Goal: Task Accomplishment & Management: Complete application form

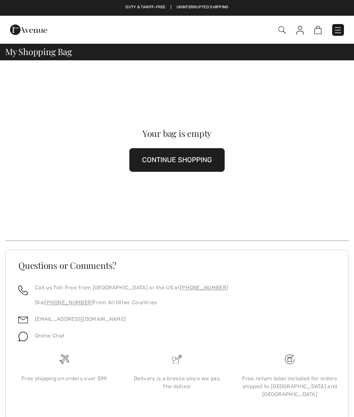
click at [197, 159] on button "CONTINUE SHOPPING" at bounding box center [176, 160] width 95 height 24
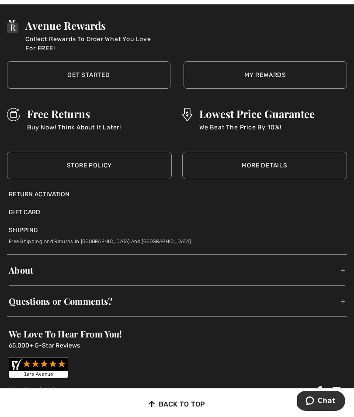
scroll to position [5696, 0]
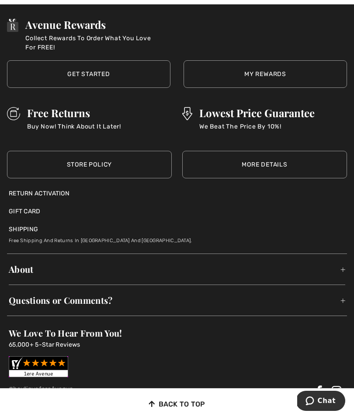
click at [56, 189] on div "Return Activation" at bounding box center [177, 193] width 336 height 9
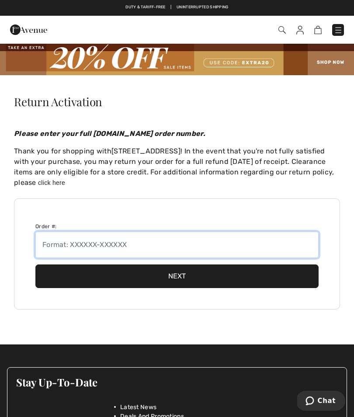
click at [163, 246] on input "text" at bounding box center [176, 245] width 283 height 26
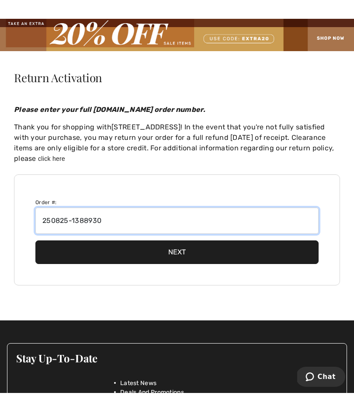
type input "250825-1388930"
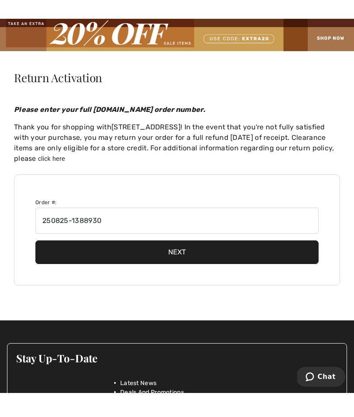
click at [179, 264] on button "Next" at bounding box center [176, 276] width 283 height 24
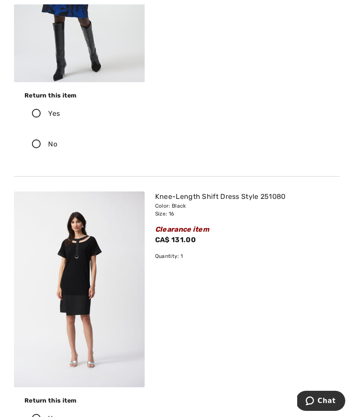
scroll to position [850, 0]
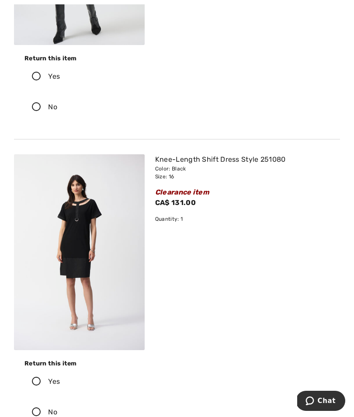
click at [36, 381] on icon at bounding box center [36, 381] width 23 height 9
click at [60, 381] on input "Yes" at bounding box center [63, 381] width 6 height 26
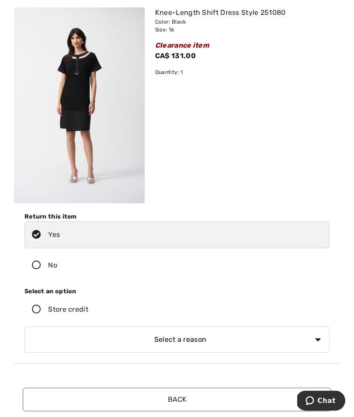
scroll to position [997, 0]
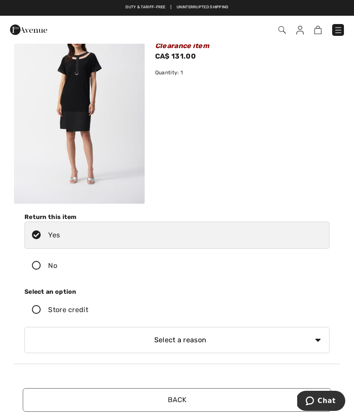
click at [38, 310] on icon at bounding box center [36, 309] width 23 height 9
click at [88, 310] on input "Store credit" at bounding box center [91, 310] width 6 height 26
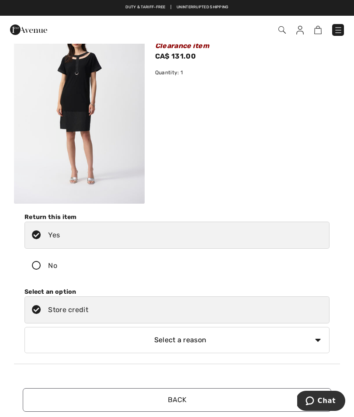
click at [320, 338] on select "Select a reason I received the wrong product or size My order arrived too late …" at bounding box center [176, 340] width 305 height 26
select select "6"
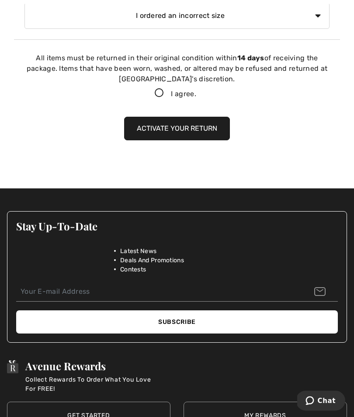
scroll to position [1321, 0]
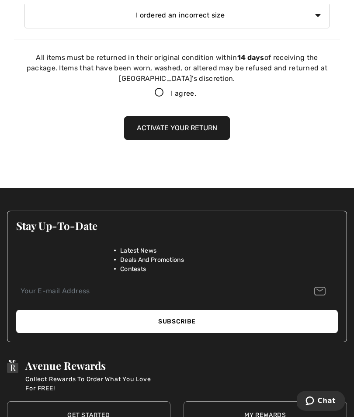
click at [160, 90] on icon at bounding box center [159, 92] width 23 height 9
click at [196, 90] on input "I agree." at bounding box center [199, 93] width 6 height 6
checkbox input "true"
click at [186, 132] on button "Activate your return" at bounding box center [177, 128] width 106 height 24
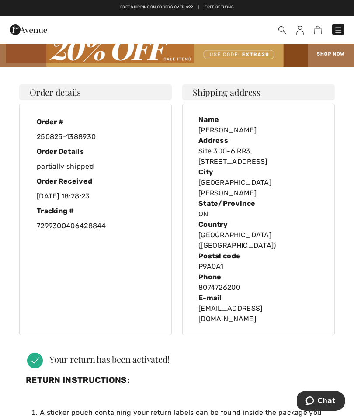
scroll to position [0, 0]
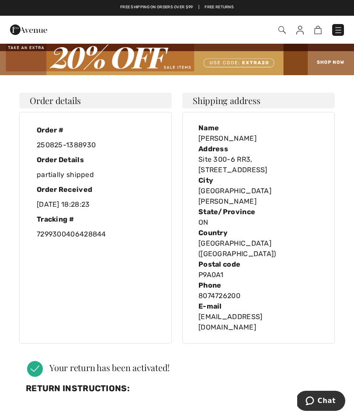
click at [299, 32] on img at bounding box center [299, 30] width 7 height 9
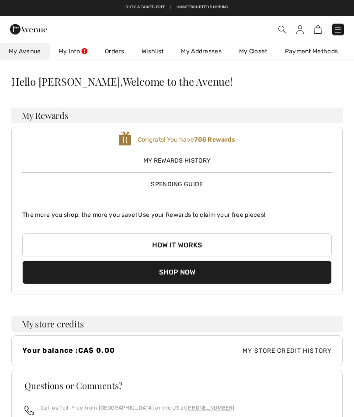
click at [155, 51] on link "Wishlist" at bounding box center [152, 51] width 39 height 16
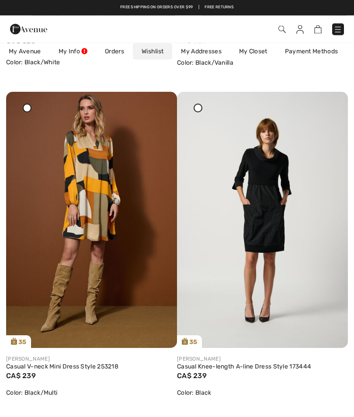
scroll to position [393, 0]
click at [232, 364] on link "Casual Knee-length A-line Dress Style 173444" at bounding box center [262, 367] width 171 height 8
click at [187, 370] on link "Casual Knee-length A-line Dress Style 173444" at bounding box center [262, 367] width 171 height 8
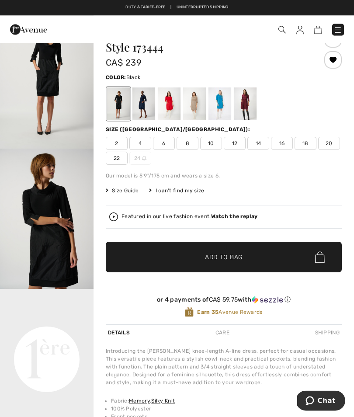
scroll to position [34, 0]
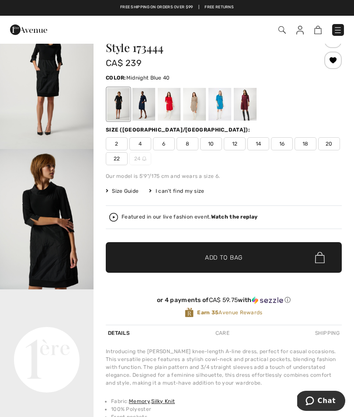
click at [147, 104] on div at bounding box center [143, 104] width 23 height 33
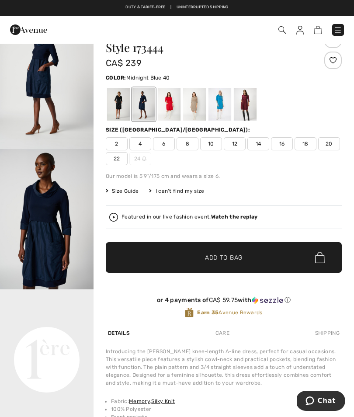
click at [60, 80] on img "1 / 7" at bounding box center [47, 79] width 94 height 140
click at [172, 103] on div at bounding box center [169, 104] width 23 height 33
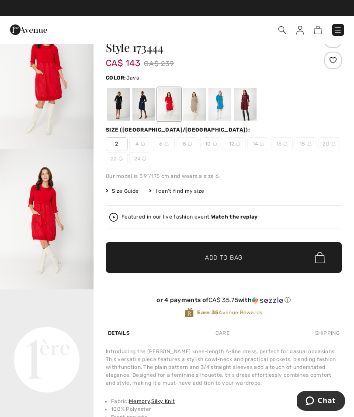
click at [197, 106] on div at bounding box center [194, 104] width 23 height 33
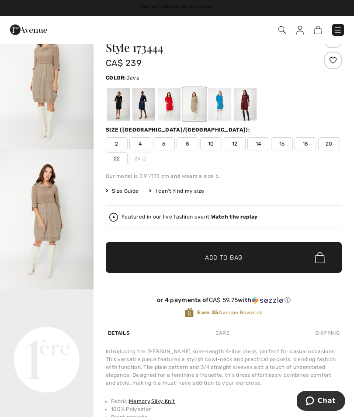
click at [250, 103] on div at bounding box center [245, 104] width 23 height 33
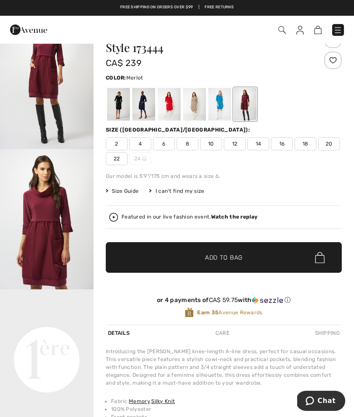
click at [52, 214] on img "2 / 4" at bounding box center [47, 219] width 94 height 140
click at [146, 104] on div at bounding box center [143, 104] width 23 height 33
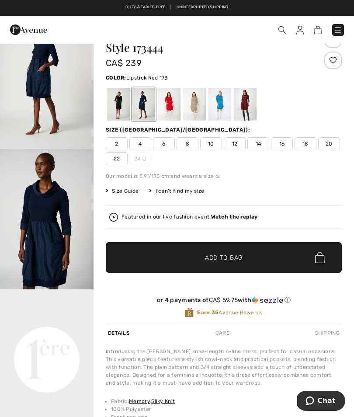
click at [168, 111] on div at bounding box center [169, 104] width 23 height 33
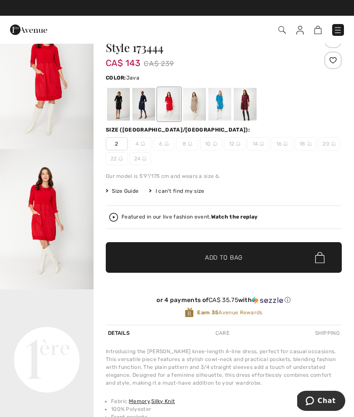
click at [196, 104] on div at bounding box center [194, 104] width 23 height 33
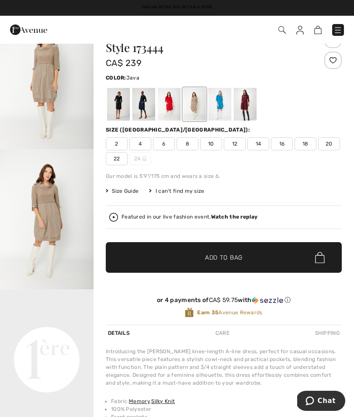
click at [220, 101] on div at bounding box center [219, 104] width 23 height 33
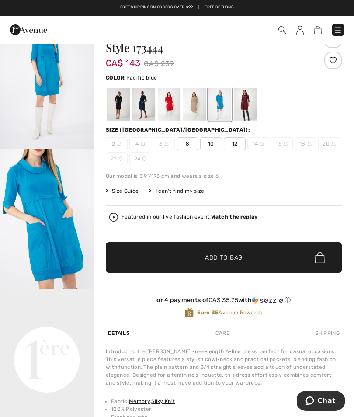
click at [64, 92] on img "1 / 4" at bounding box center [47, 79] width 94 height 140
